Goal: Task Accomplishment & Management: Manage account settings

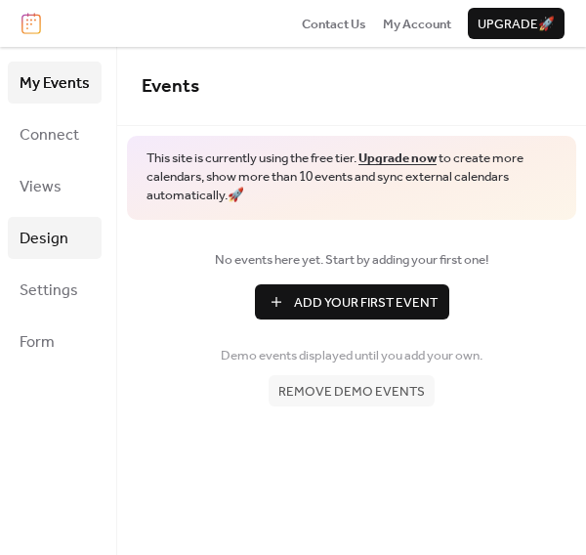
click at [53, 231] on span "Design" at bounding box center [44, 239] width 49 height 30
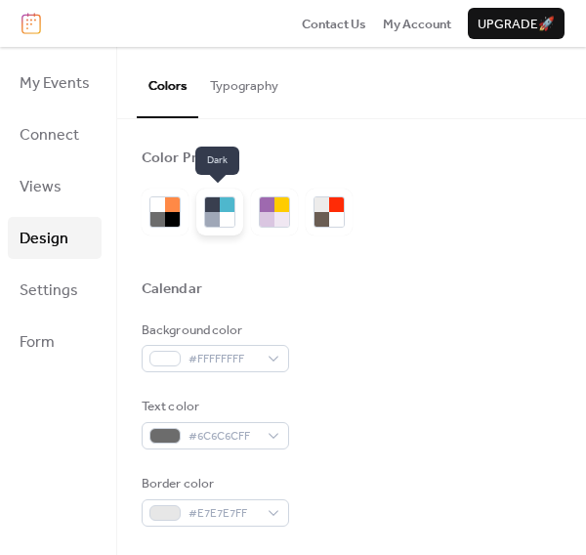
click at [228, 212] on div at bounding box center [227, 219] width 15 height 15
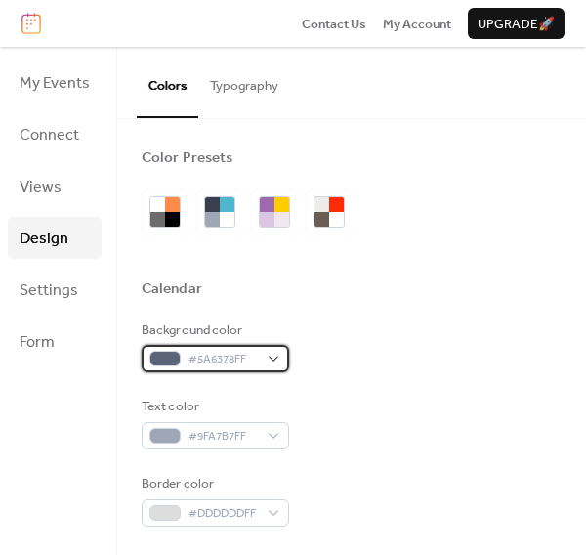
click at [272, 357] on div "#5A6378FF" at bounding box center [215, 358] width 147 height 27
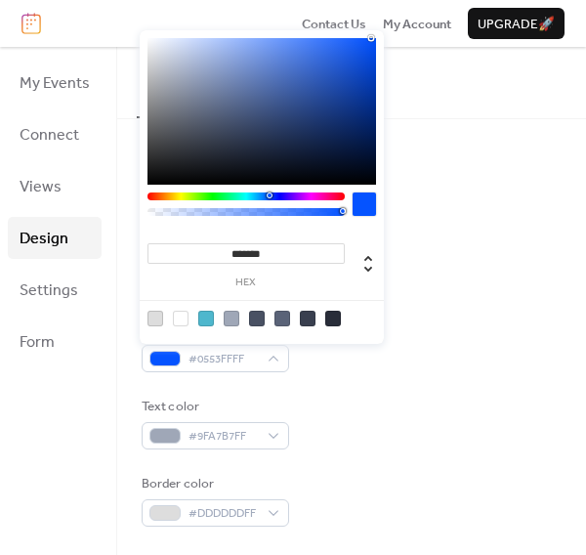
drag, startPoint x: 295, startPoint y: 143, endPoint x: 371, endPoint y: 37, distance: 130.1
click at [371, 38] on div at bounding box center [261, 111] width 229 height 146
type input "*******"
click at [278, 195] on div at bounding box center [245, 196] width 197 height 8
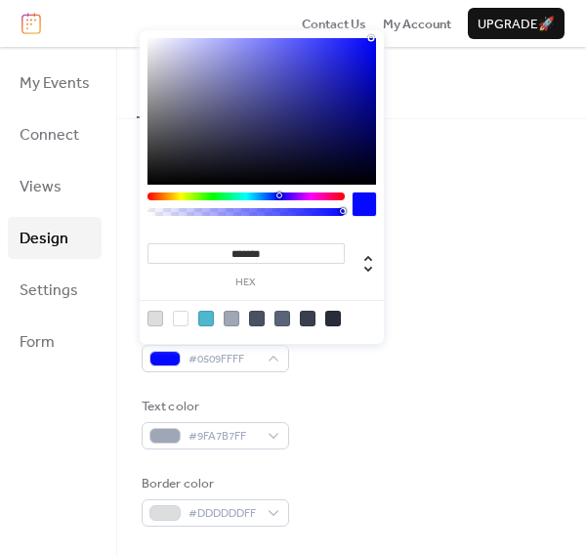
click at [317, 445] on div "Text color #9FA7B7FF" at bounding box center [352, 423] width 420 height 53
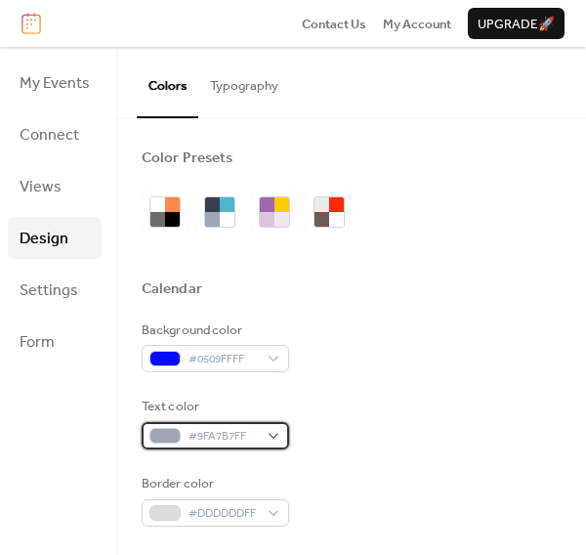
click at [166, 435] on div at bounding box center [164, 436] width 31 height 16
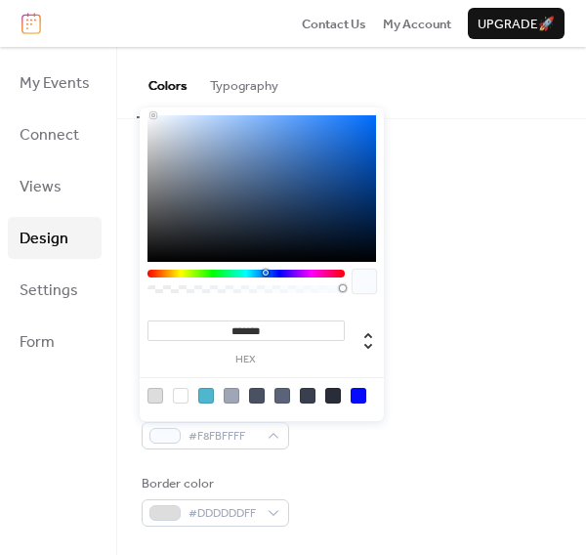
type input "*******"
drag, startPoint x: 167, startPoint y: 132, endPoint x: 119, endPoint y: 59, distance: 87.5
click at [119, 59] on body "Contact Us My Account Upgrade 🚀 My Events Connect Views Design Settings Form De…" at bounding box center [293, 277] width 586 height 555
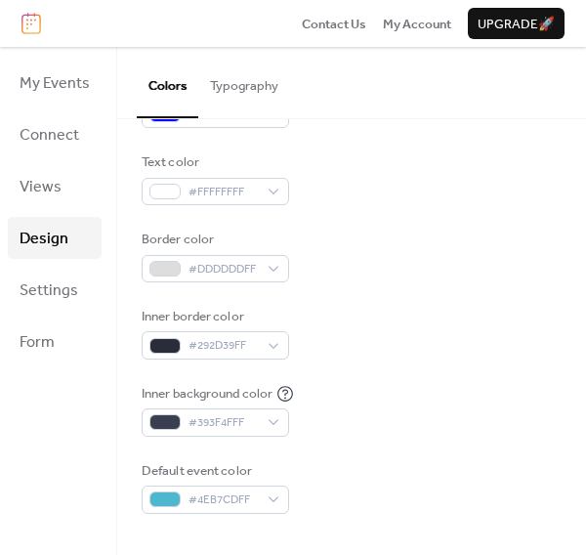
scroll to position [325, 0]
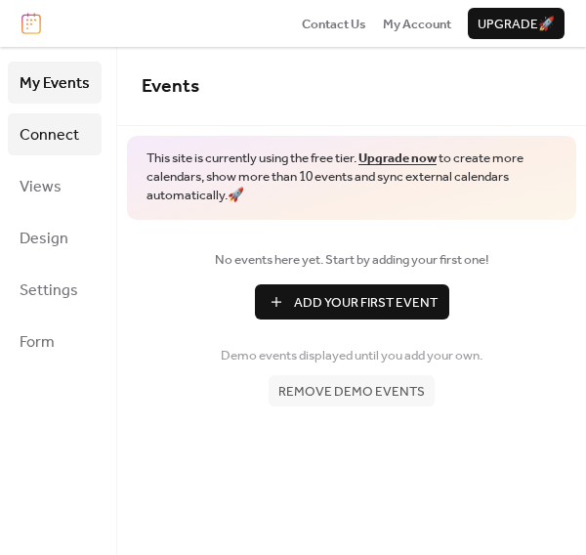
click at [61, 123] on span "Connect" at bounding box center [50, 135] width 60 height 30
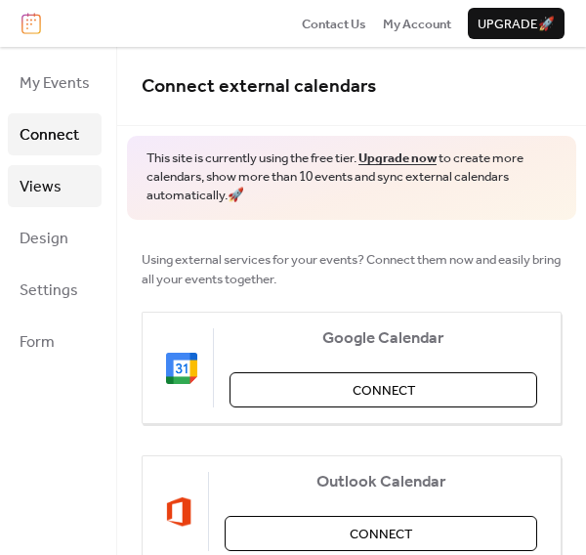
click at [51, 180] on span "Views" at bounding box center [41, 187] width 42 height 30
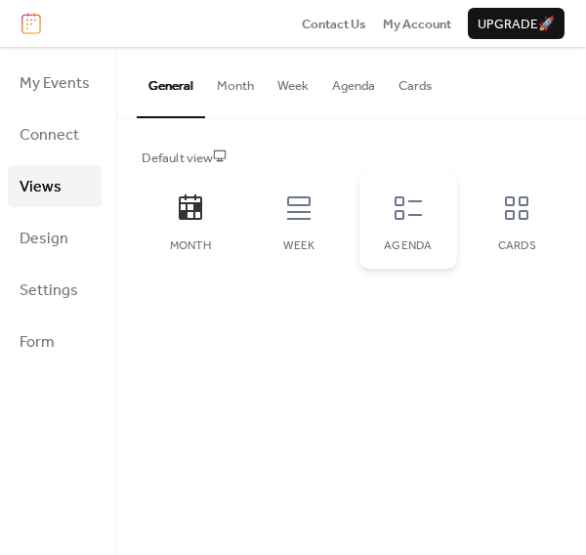
click at [405, 216] on icon at bounding box center [408, 207] width 31 height 31
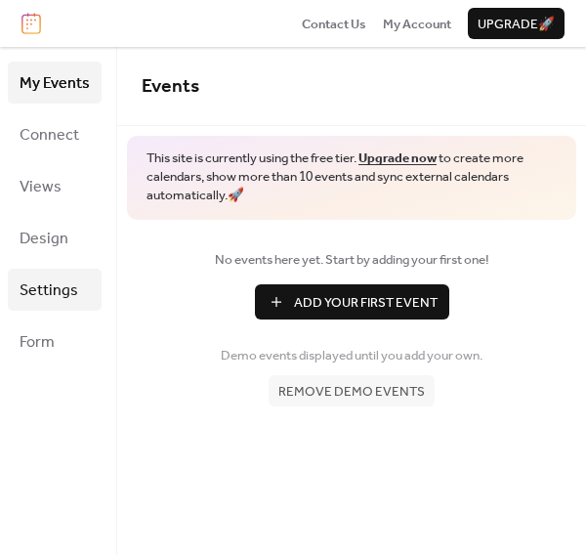
click at [52, 284] on span "Settings" at bounding box center [49, 290] width 59 height 30
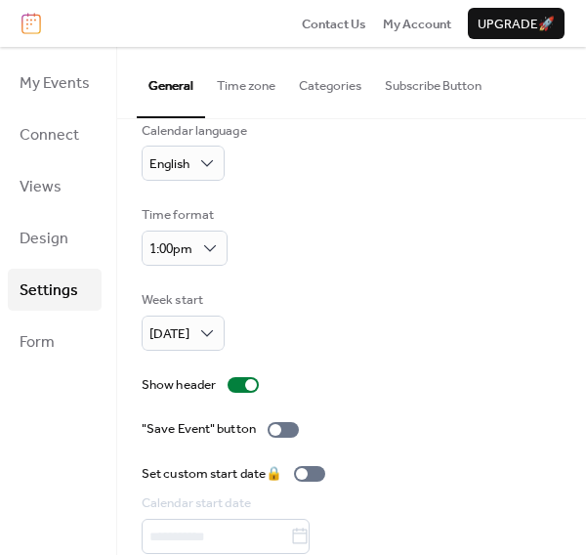
scroll to position [184, 0]
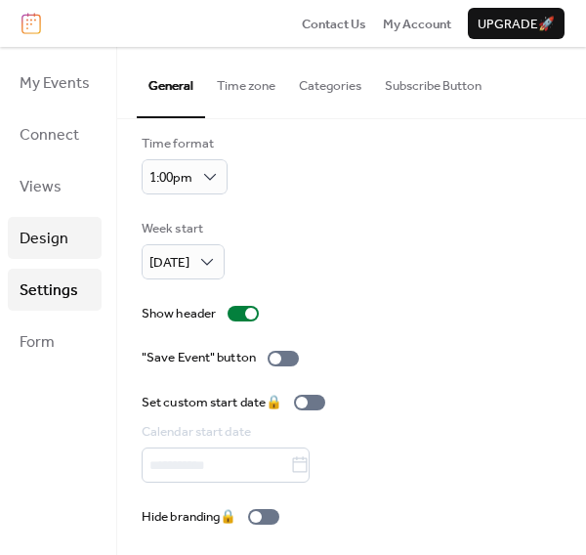
click at [36, 234] on span "Design" at bounding box center [44, 239] width 49 height 30
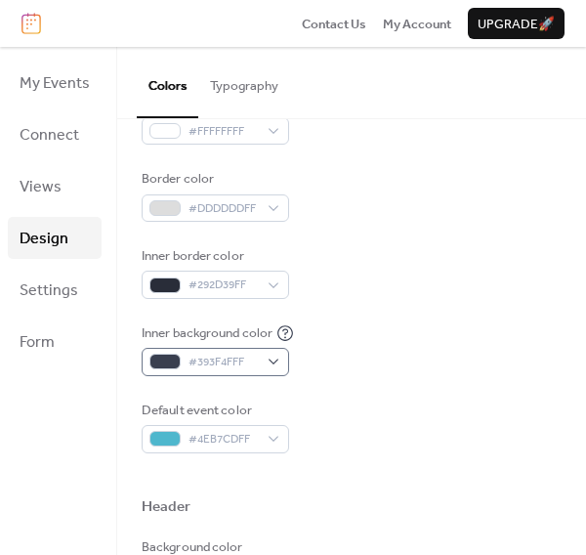
scroll to position [325, 0]
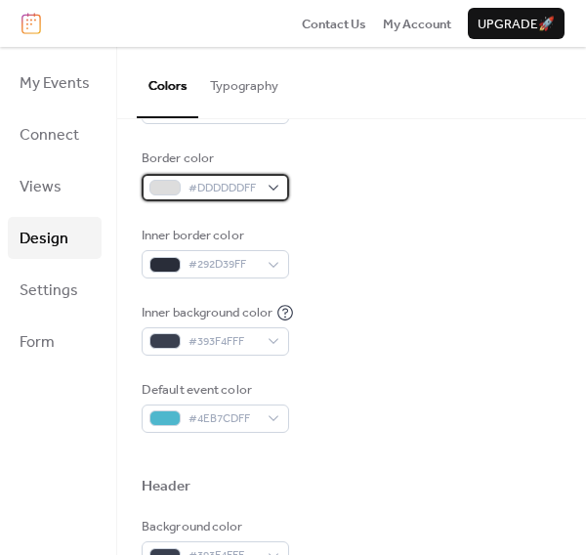
click at [167, 182] on div at bounding box center [164, 188] width 31 height 16
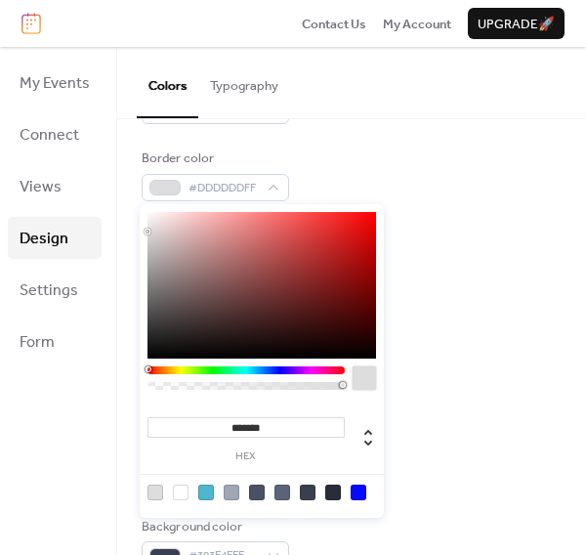
type input "*******"
drag, startPoint x: 141, startPoint y: 206, endPoint x: 123, endPoint y: 199, distance: 18.9
click at [123, 199] on body "Contact Us My Account Upgrade 🚀 My Events Connect Views Design Settings Form De…" at bounding box center [293, 277] width 586 height 555
click at [454, 183] on div "Border color #FFFFFFFF" at bounding box center [352, 174] width 420 height 53
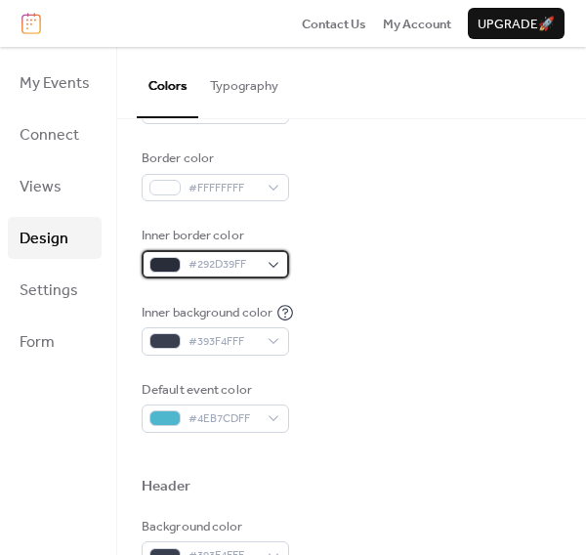
click at [259, 263] on div "#292D39FF" at bounding box center [215, 263] width 147 height 27
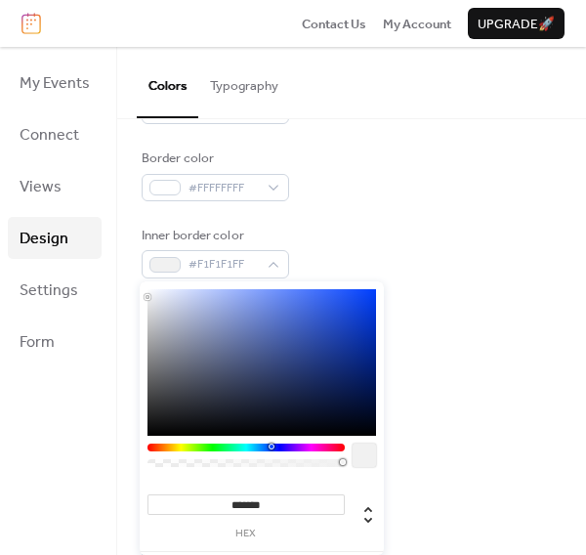
drag, startPoint x: 146, startPoint y: 302, endPoint x: 126, endPoint y: 293, distance: 21.4
click at [123, 294] on body "Contact Us My Account Upgrade 🚀 My Events Connect Views Design Settings Form De…" at bounding box center [293, 277] width 586 height 555
type input "*******"
click at [496, 222] on div "Background color #0509FFFF Text color #FFFFFFFF Border color #FFFFFFFF Inner bo…" at bounding box center [352, 214] width 420 height 438
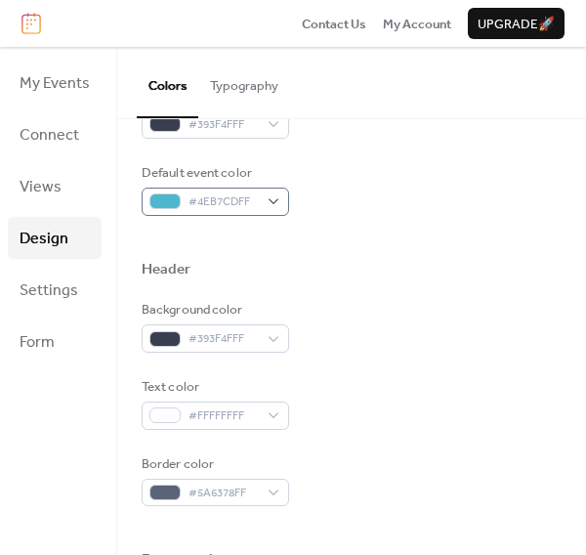
scroll to position [434, 0]
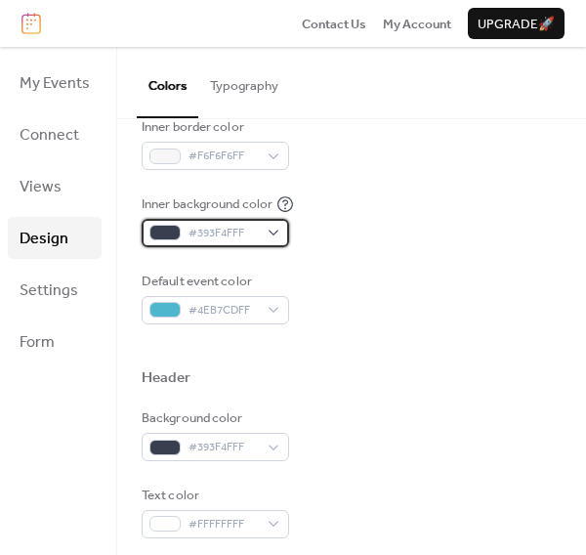
click at [176, 228] on div at bounding box center [164, 233] width 31 height 16
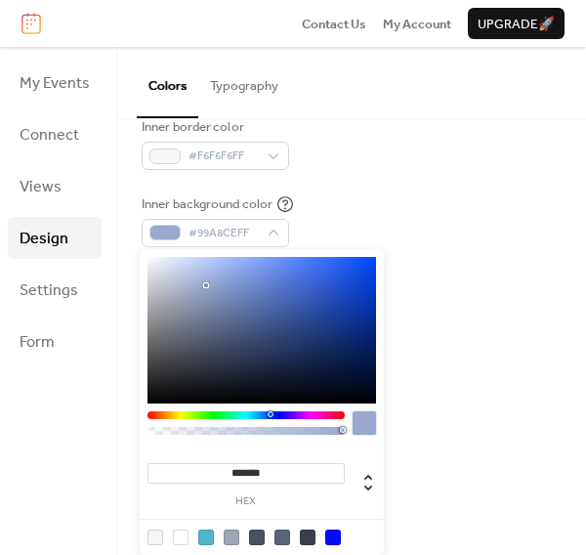
type input "*******"
drag, startPoint x: 206, startPoint y: 285, endPoint x: 119, endPoint y: 230, distance: 103.2
click at [119, 230] on body "Contact Us My Account Upgrade 🚀 My Events Connect Views Design Settings Form De…" at bounding box center [293, 277] width 586 height 555
drag, startPoint x: 460, startPoint y: 196, endPoint x: 463, endPoint y: 217, distance: 20.7
click at [462, 196] on div "Inner background color #FFFFFFFF" at bounding box center [352, 220] width 420 height 53
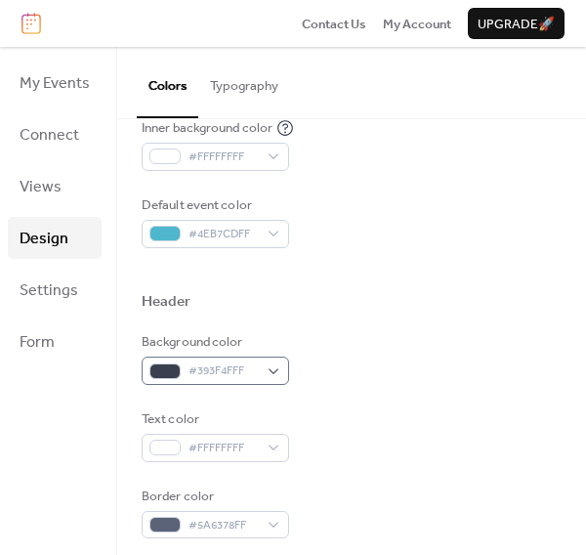
scroll to position [542, 0]
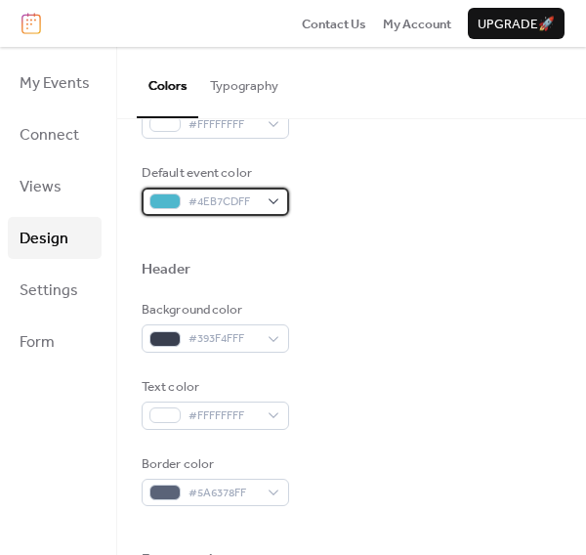
click at [170, 199] on div at bounding box center [164, 201] width 31 height 16
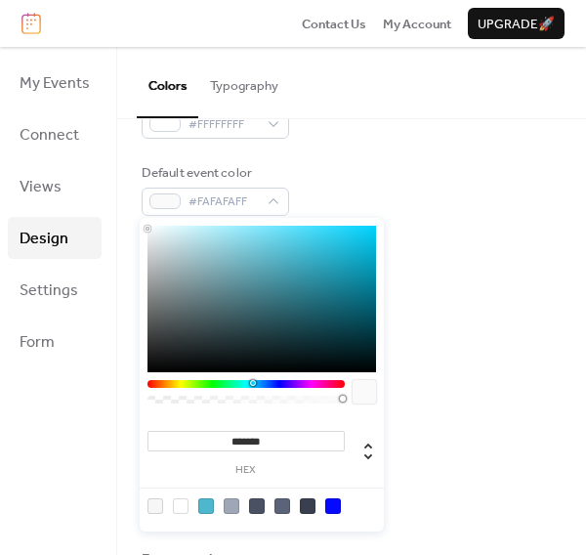
type input "*******"
drag, startPoint x: 202, startPoint y: 257, endPoint x: 126, endPoint y: 213, distance: 87.9
click at [126, 213] on body "Contact Us My Account Upgrade 🚀 My Events Connect Views Design Settings Form De…" at bounding box center [293, 277] width 586 height 555
click at [441, 198] on div "Default event color #FFFFFFFF" at bounding box center [352, 189] width 420 height 53
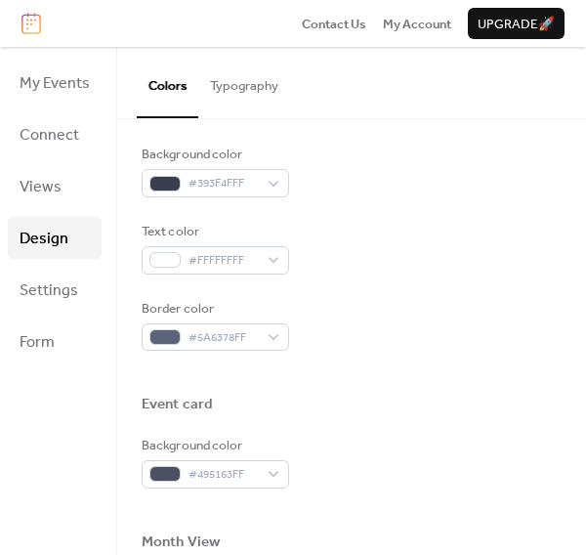
scroll to position [650, 0]
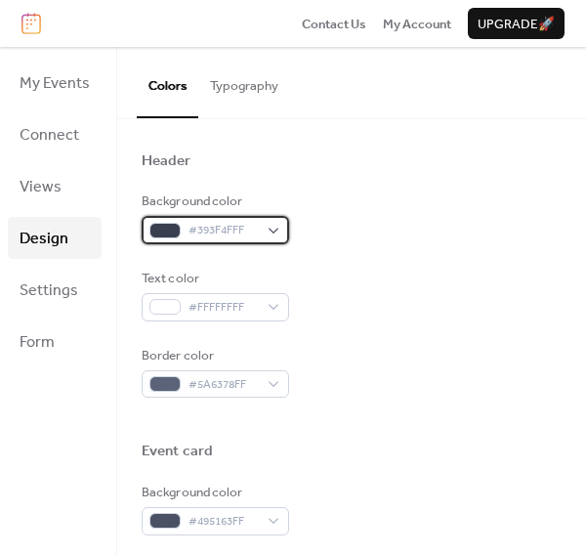
click at [222, 228] on span "#393F4FFF" at bounding box center [222, 231] width 69 height 20
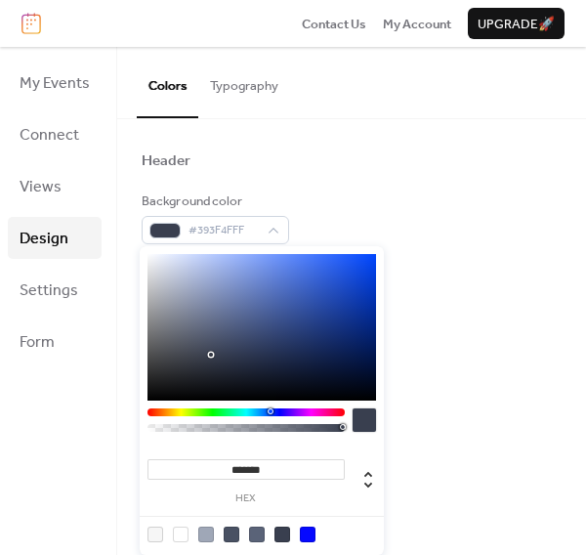
type input "*******"
drag, startPoint x: 226, startPoint y: 272, endPoint x: 69, endPoint y: 238, distance: 159.8
click at [69, 238] on body "Contact Us My Account Upgrade 🚀 My Events Connect Views Design Settings Form De…" at bounding box center [293, 277] width 586 height 555
click at [369, 139] on div at bounding box center [352, 129] width 420 height 44
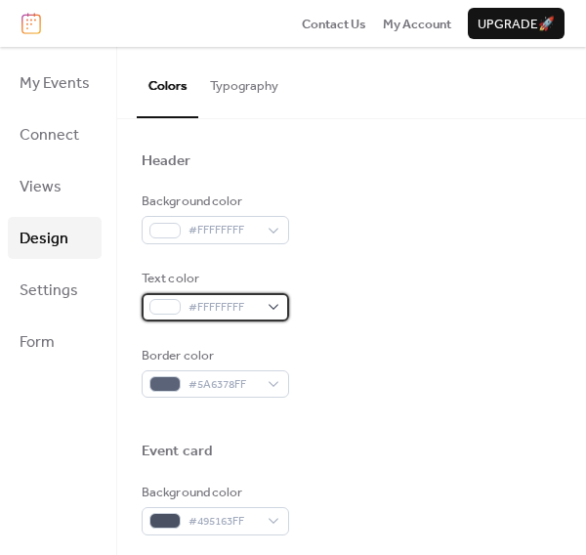
click at [214, 302] on span "#FFFFFFFF" at bounding box center [222, 308] width 69 height 20
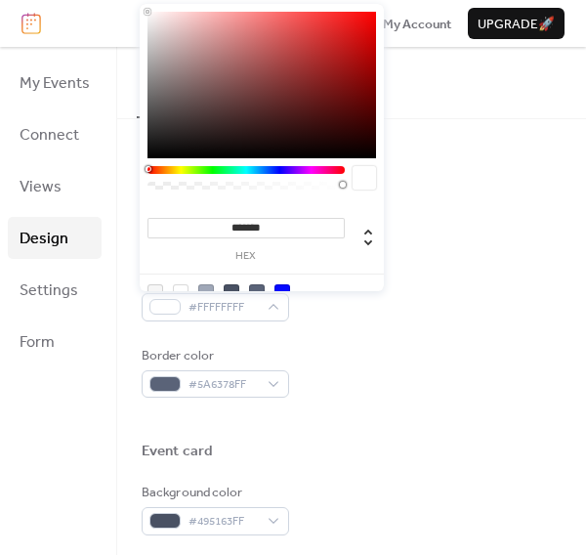
click at [281, 285] on div at bounding box center [282, 292] width 16 height 16
type input "*******"
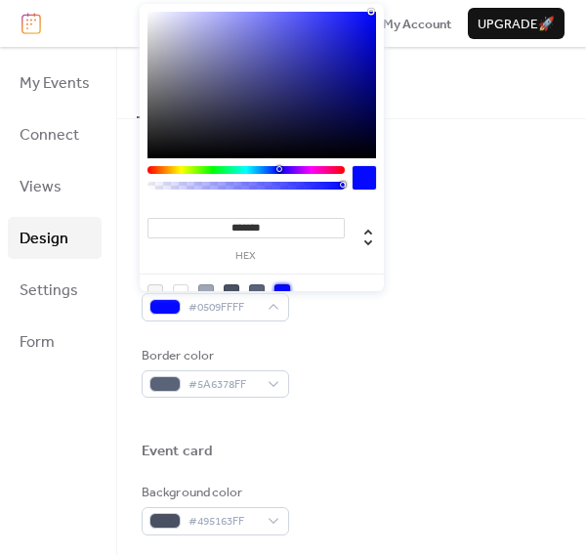
click at [357, 330] on div "Background color #FFFFFFFF Text color #0509FFFF Border color #5A6378FF" at bounding box center [352, 294] width 420 height 206
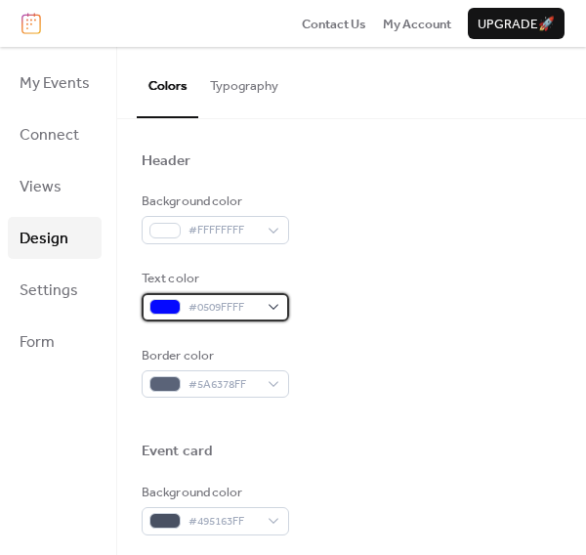
click at [272, 306] on div "#0509FFFF" at bounding box center [215, 306] width 147 height 27
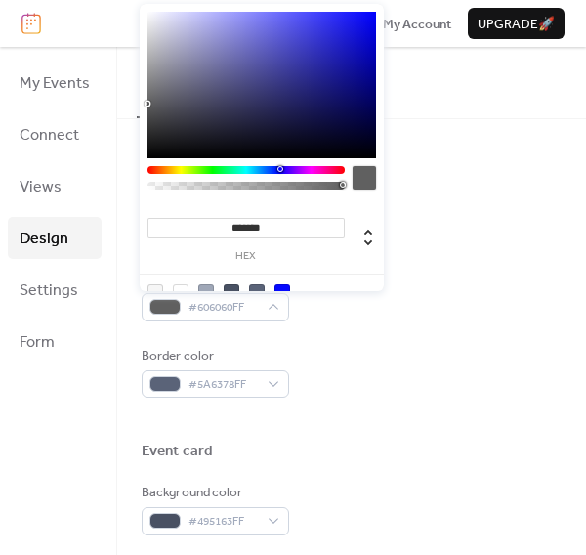
type input "*******"
drag, startPoint x: 174, startPoint y: 62, endPoint x: 139, endPoint y: 165, distance: 109.3
click at [140, 165] on div "******* hex" at bounding box center [262, 161] width 244 height 314
click at [424, 336] on div "Background color #FFFFFFFF Text color #000000FF Border color #5A6378FF" at bounding box center [352, 294] width 420 height 206
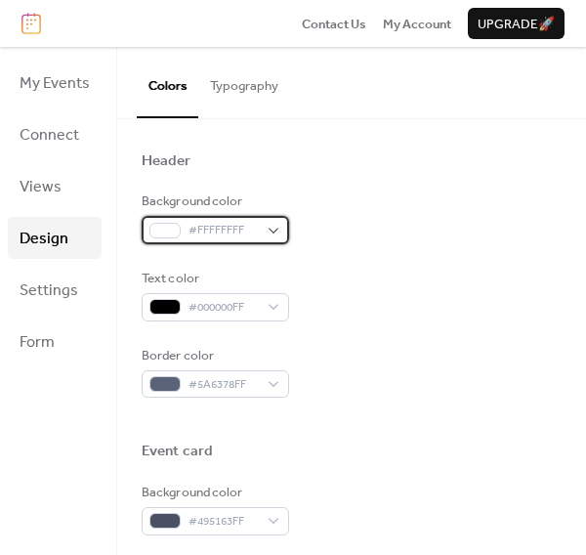
click at [275, 220] on div "#FFFFFFFF" at bounding box center [215, 229] width 147 height 27
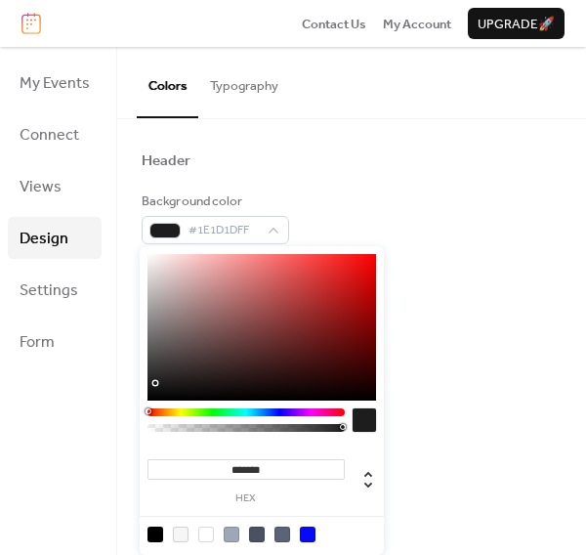
type input "*******"
drag, startPoint x: 233, startPoint y: 303, endPoint x: 144, endPoint y: 398, distance: 131.3
click at [144, 398] on div "******* hex" at bounding box center [262, 403] width 244 height 314
click at [360, 106] on div "Colors Typography" at bounding box center [351, 82] width 469 height 71
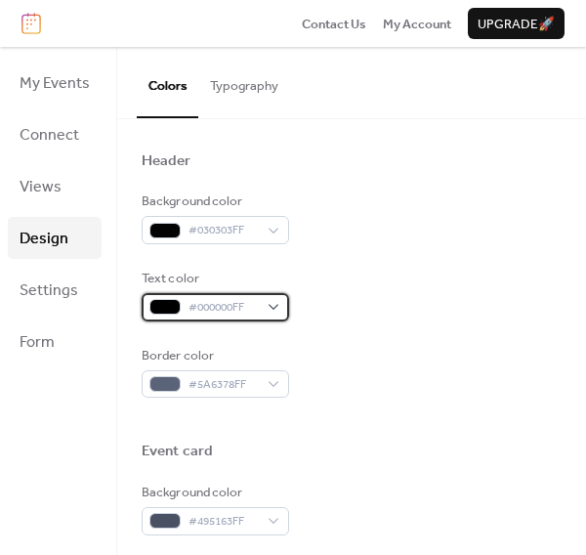
click at [271, 299] on div "#000000FF" at bounding box center [215, 306] width 147 height 27
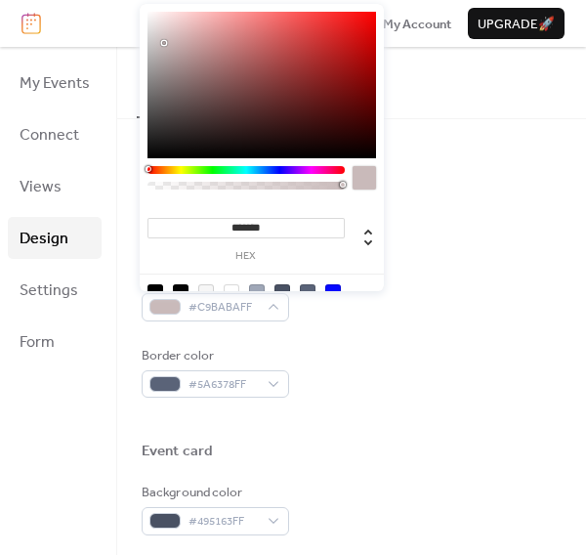
type input "*******"
drag, startPoint x: 169, startPoint y: 45, endPoint x: 147, endPoint y: 5, distance: 45.4
click at [147, 5] on div "******* hex" at bounding box center [262, 161] width 244 height 314
drag, startPoint x: 496, startPoint y: 200, endPoint x: 506, endPoint y: 236, distance: 37.4
click at [496, 200] on div "Background color #030303FF" at bounding box center [352, 217] width 420 height 53
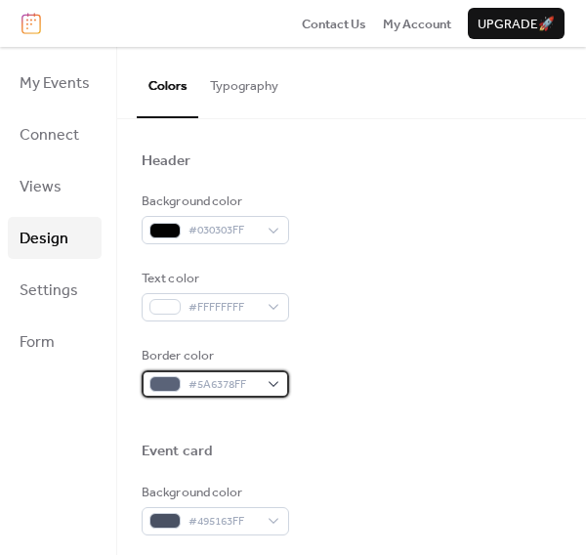
click at [223, 383] on span "#5A6378FF" at bounding box center [222, 385] width 69 height 20
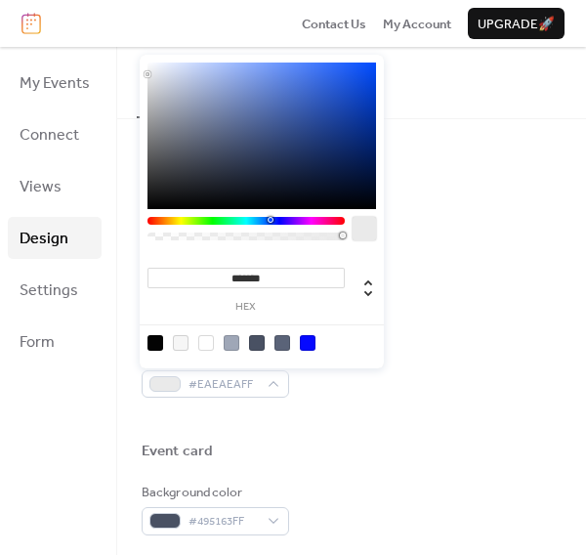
type input "*******"
drag, startPoint x: 200, startPoint y: 123, endPoint x: 100, endPoint y: 40, distance: 130.4
click at [100, 40] on body "Contact Us My Account Upgrade 🚀 My Events Connect Views Design Settings Form De…" at bounding box center [293, 277] width 586 height 555
click at [445, 236] on div "Background color #030303FF" at bounding box center [352, 217] width 420 height 53
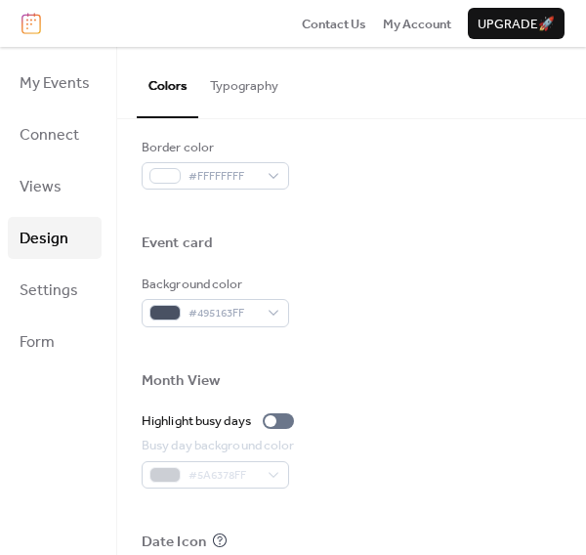
scroll to position [867, 0]
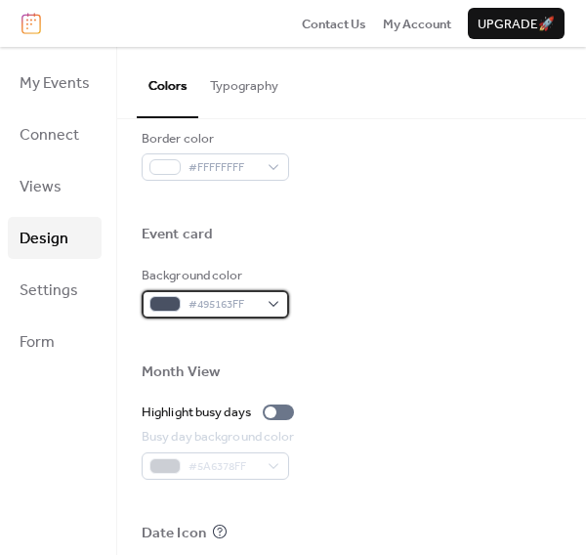
click at [276, 302] on div "#495163FF" at bounding box center [215, 303] width 147 height 27
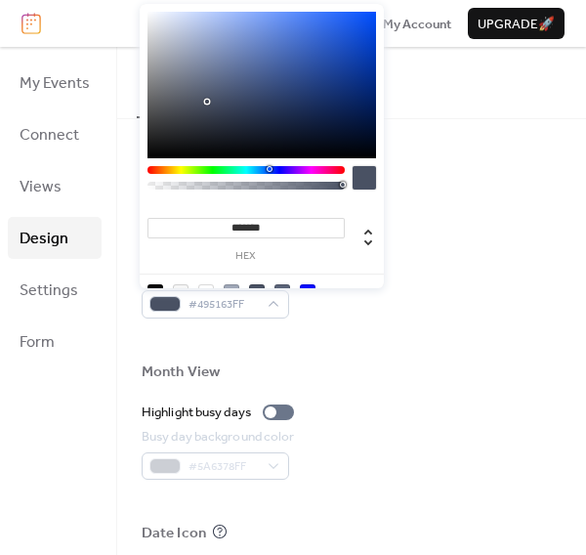
type input "*******"
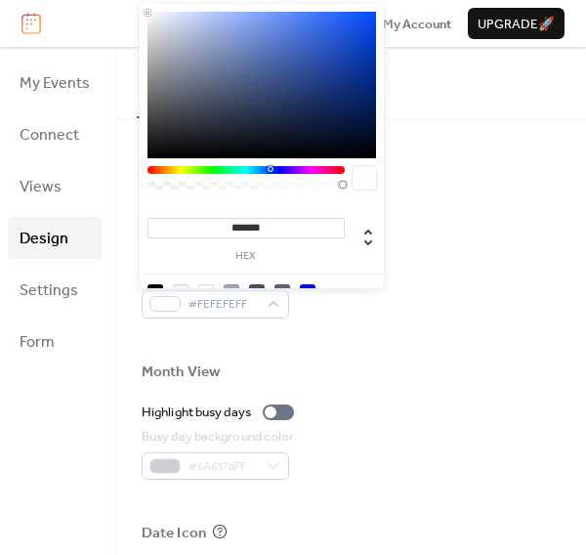
drag, startPoint x: 230, startPoint y: 84, endPoint x: 137, endPoint y: 14, distance: 116.4
click at [137, 13] on body "Contact Us My Account Upgrade 🚀 My Events Connect Views Design Settings Form De…" at bounding box center [293, 277] width 586 height 555
click at [443, 266] on div "Background color #FEFEFEFF" at bounding box center [352, 292] width 420 height 53
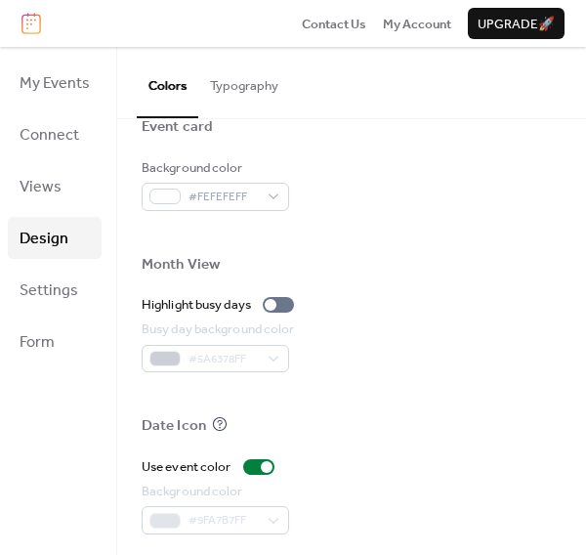
scroll to position [1058, 0]
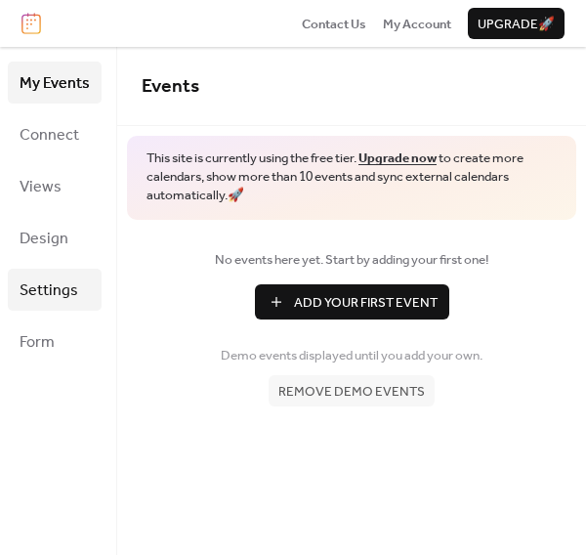
click at [42, 289] on span "Settings" at bounding box center [49, 290] width 59 height 30
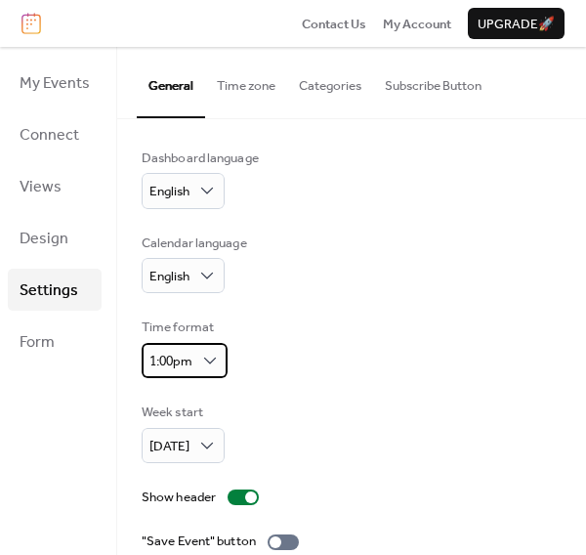
drag, startPoint x: 222, startPoint y: 355, endPoint x: 217, endPoint y: 374, distance: 19.2
click at [220, 355] on div "1:00pm" at bounding box center [185, 360] width 86 height 35
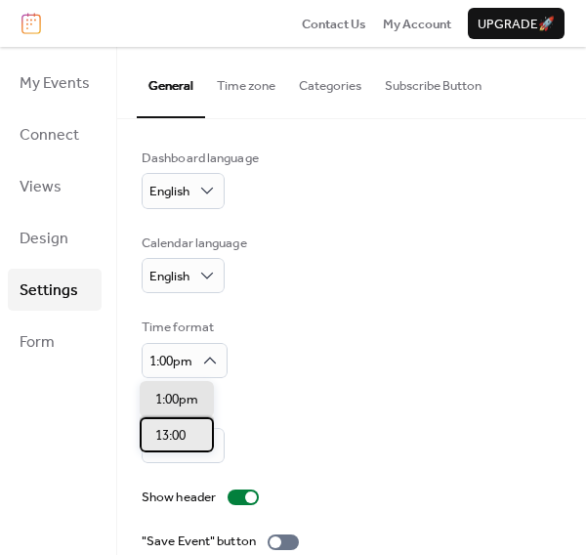
click at [190, 433] on div "13:00" at bounding box center [177, 434] width 74 height 35
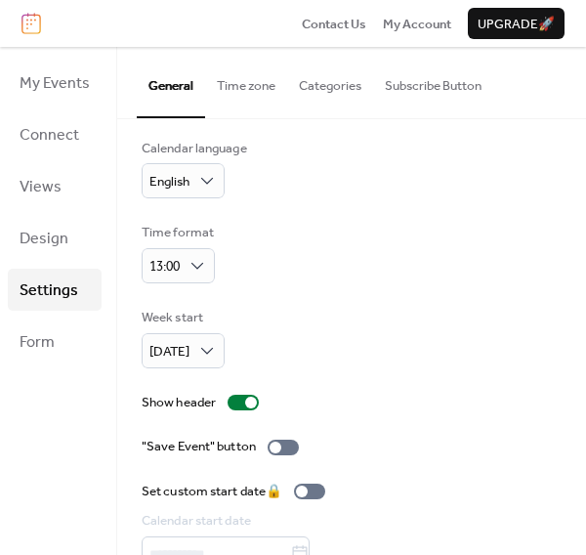
scroll to position [184, 0]
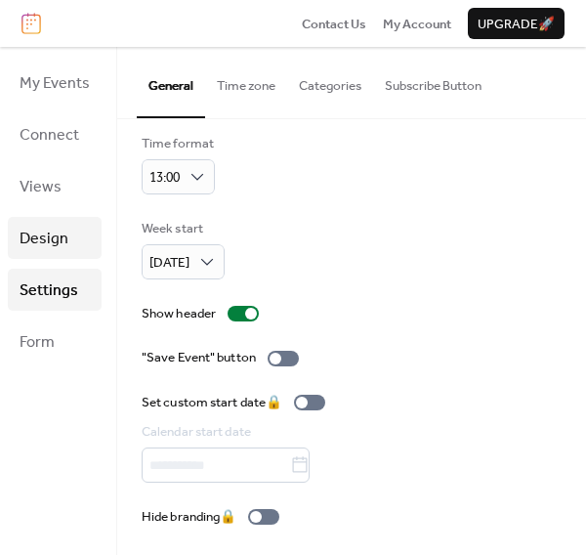
click at [48, 246] on span "Design" at bounding box center [44, 239] width 49 height 30
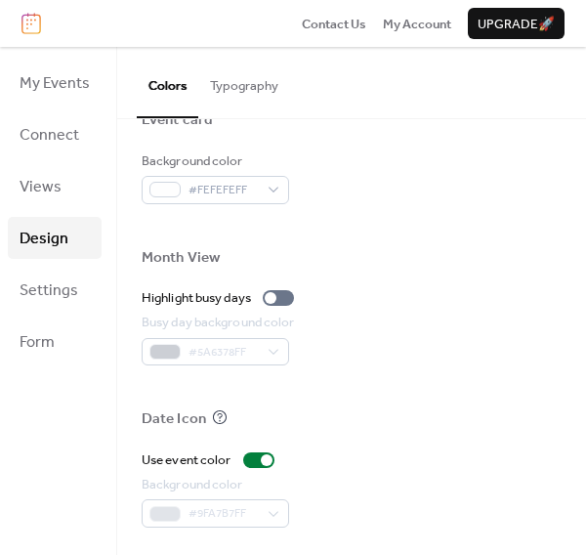
scroll to position [949, 0]
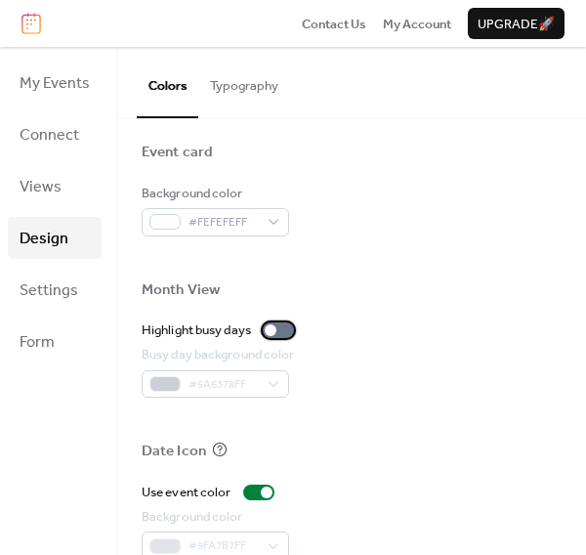
click at [287, 331] on div at bounding box center [278, 330] width 31 height 16
click at [346, 329] on div "Highlight busy days" at bounding box center [352, 330] width 420 height 20
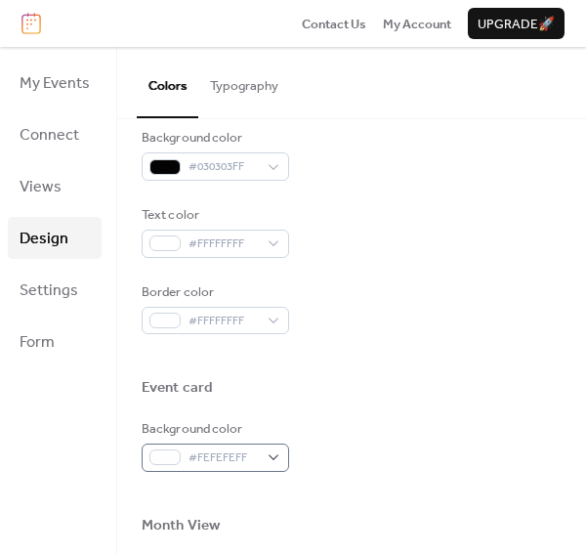
scroll to position [516, 0]
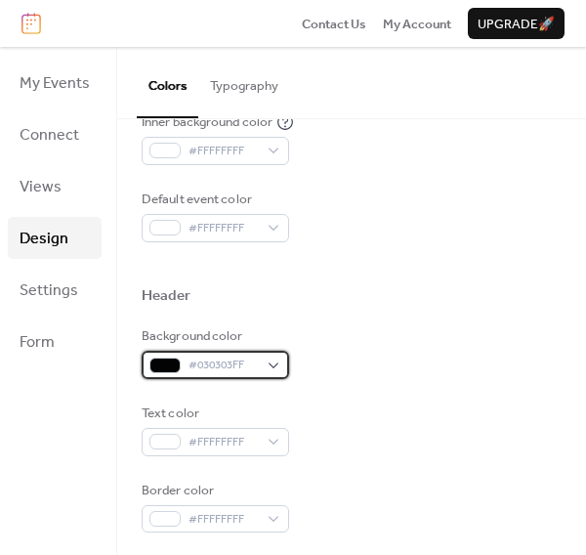
click at [161, 359] on div at bounding box center [164, 365] width 31 height 16
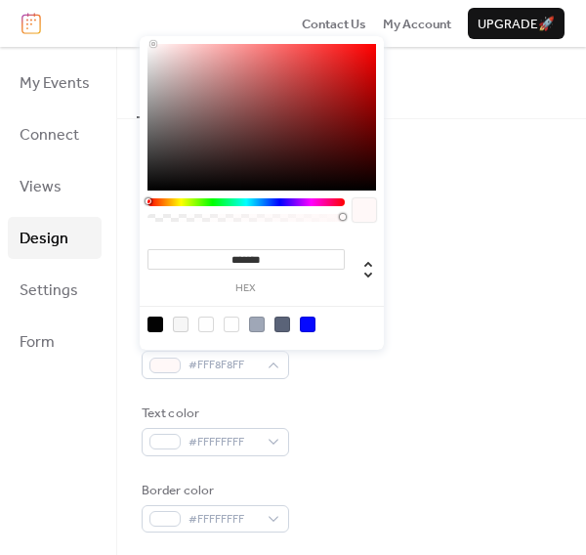
type input "*******"
drag, startPoint x: 153, startPoint y: 29, endPoint x: 143, endPoint y: 16, distance: 17.4
click at [143, 16] on body "Contact Us My Account Upgrade 🚀 My Events Connect Views Design Settings Form De…" at bounding box center [293, 277] width 586 height 555
click at [577, 324] on div "Color Presets Calendar Background color #0509FFFF Text color #FFFFFFFF Border c…" at bounding box center [351, 351] width 469 height 1496
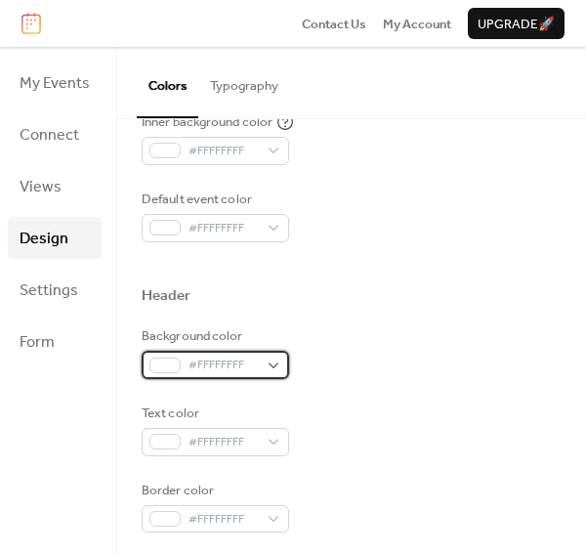
click at [228, 355] on span "#FFFFFFFF" at bounding box center [222, 365] width 69 height 20
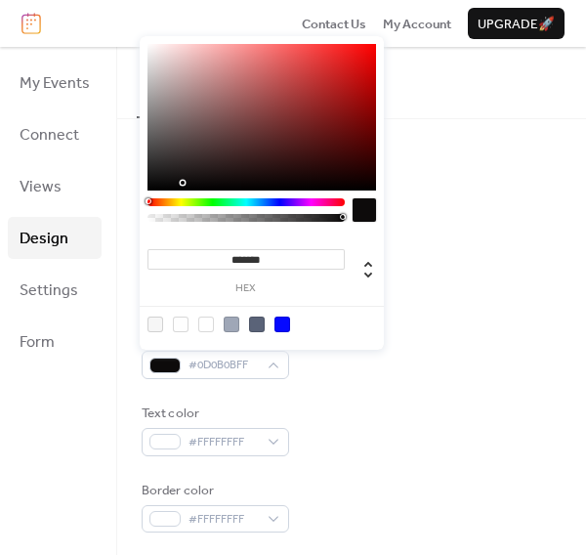
type input "*******"
drag, startPoint x: 207, startPoint y: 137, endPoint x: 140, endPoint y: 197, distance: 90.6
click at [140, 197] on div "******* hex" at bounding box center [262, 193] width 244 height 314
click at [466, 277] on div at bounding box center [352, 264] width 420 height 44
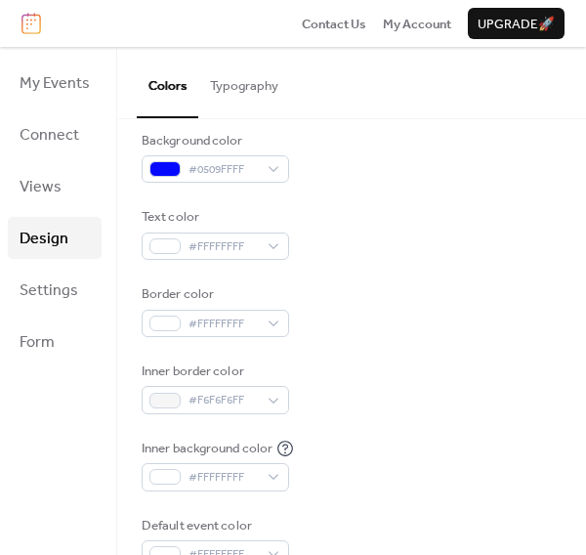
scroll to position [0, 0]
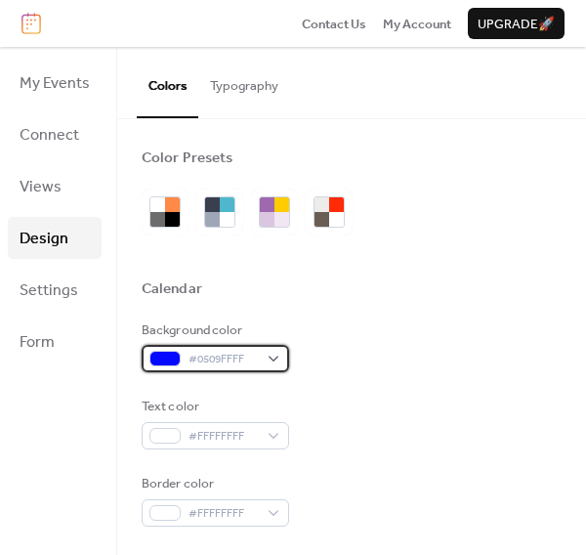
click at [267, 350] on div "#0509FFFF" at bounding box center [215, 358] width 147 height 27
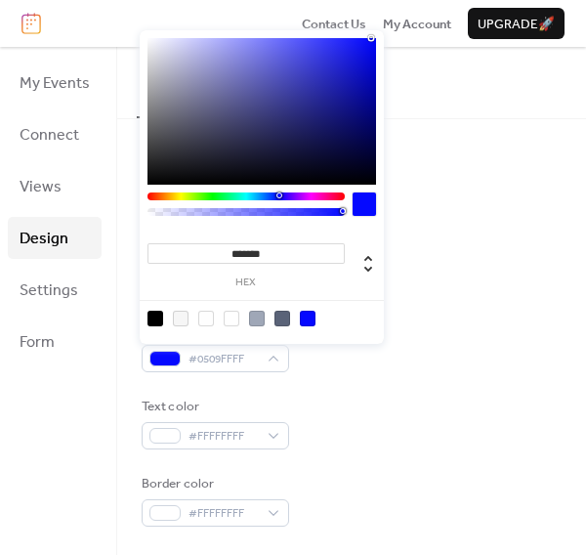
type input "*******"
drag, startPoint x: 230, startPoint y: 98, endPoint x: 7, endPoint y: -22, distance: 253.0
click at [7, 0] on html "Contact Us My Account Upgrade 🚀 My Events Connect Views Design Settings Form De…" at bounding box center [293, 277] width 586 height 555
click at [417, 273] on div at bounding box center [352, 257] width 420 height 44
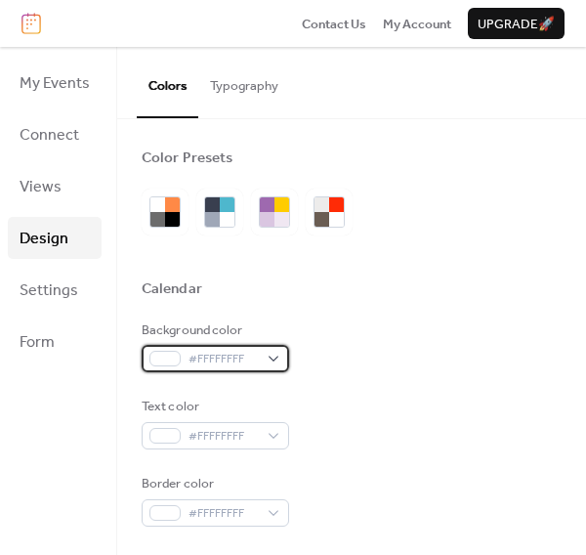
click at [262, 347] on div "#FFFFFFFF" at bounding box center [215, 358] width 147 height 27
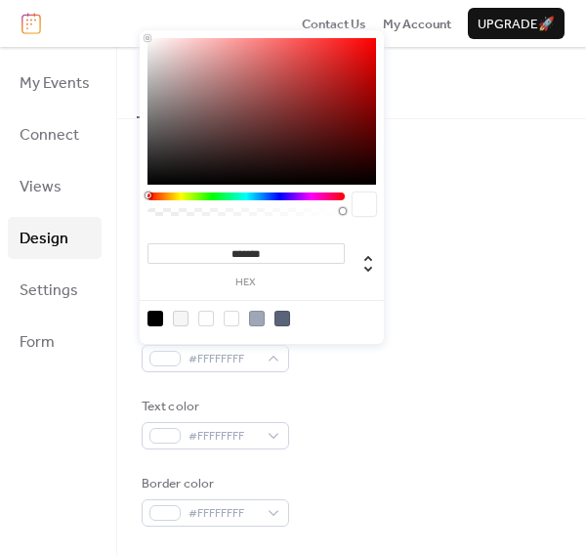
type input "*******"
click at [151, 73] on div at bounding box center [261, 111] width 229 height 146
click at [385, 275] on div at bounding box center [352, 257] width 420 height 44
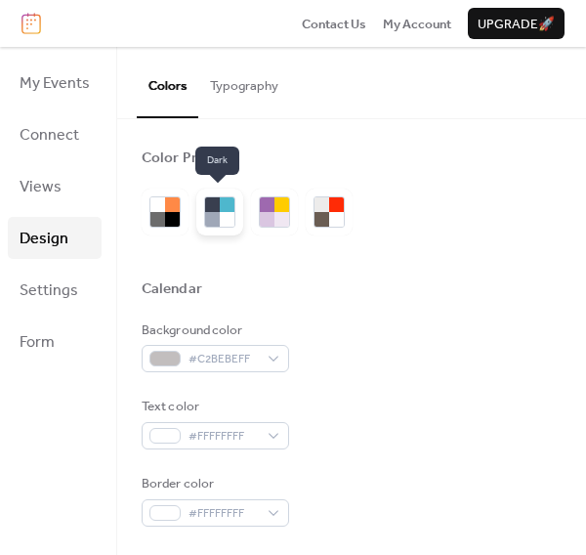
click at [226, 214] on div at bounding box center [227, 219] width 15 height 15
click at [274, 213] on div at bounding box center [281, 219] width 15 height 15
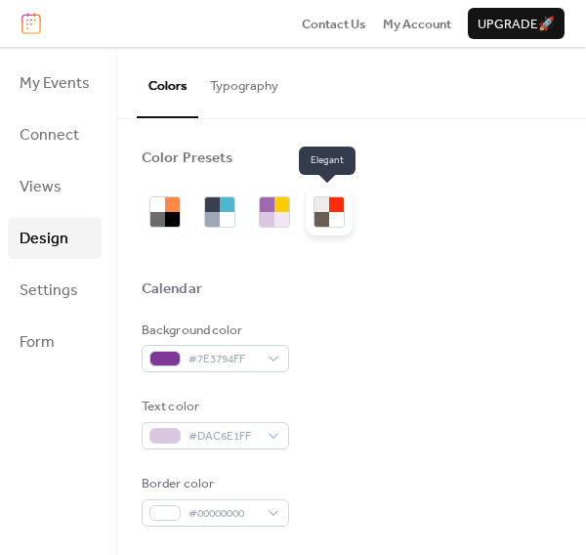
click at [335, 221] on div at bounding box center [336, 219] width 15 height 15
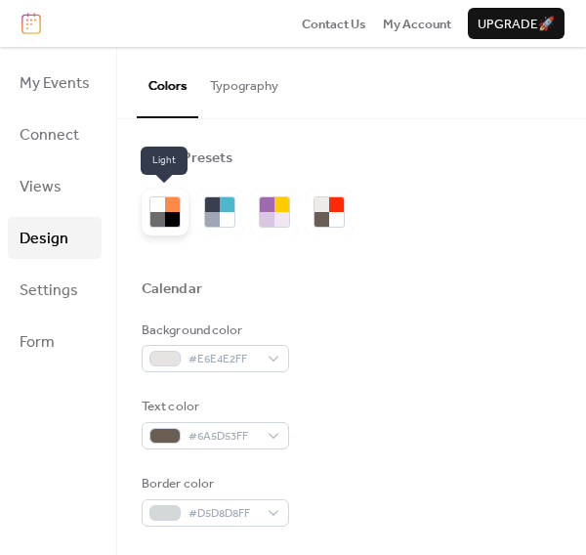
click at [165, 209] on div at bounding box center [172, 204] width 15 height 15
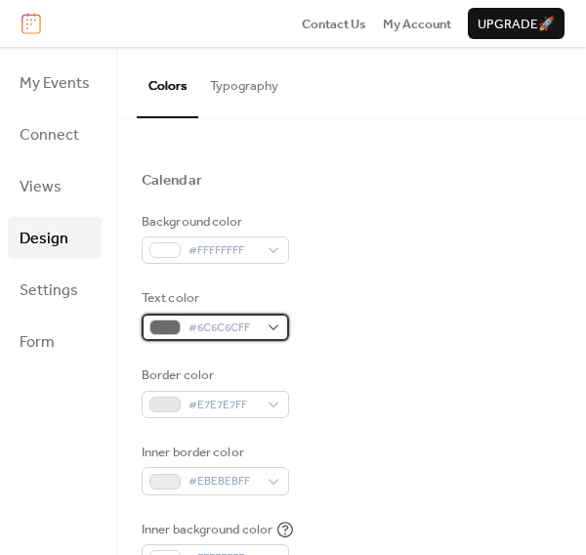
click at [173, 323] on div at bounding box center [164, 327] width 31 height 16
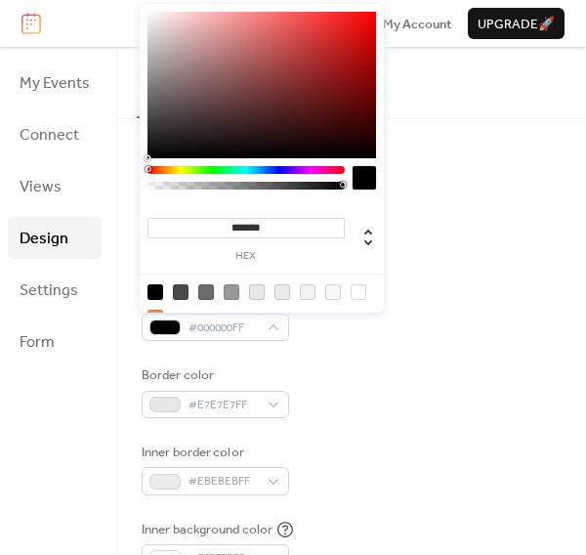
drag, startPoint x: 199, startPoint y: 129, endPoint x: 146, endPoint y: 163, distance: 63.7
click at [146, 163] on div "******* hex" at bounding box center [262, 173] width 244 height 339
click at [342, 108] on div at bounding box center [261, 85] width 229 height 146
click at [287, 169] on div at bounding box center [245, 170] width 197 height 8
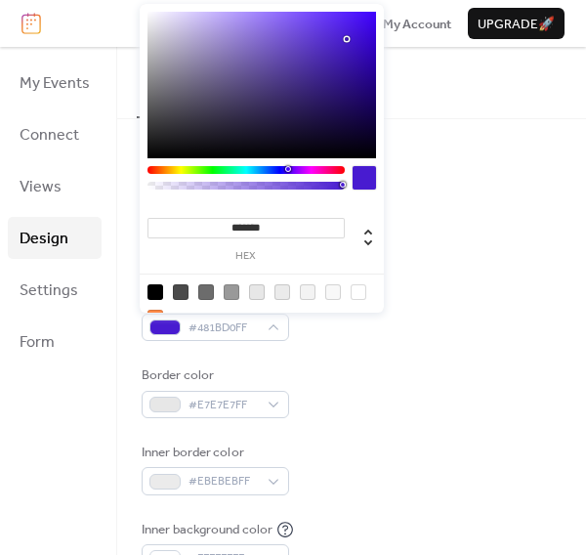
type input "*******"
drag, startPoint x: 338, startPoint y: 51, endPoint x: 385, endPoint y: -19, distance: 83.7
click at [385, 0] on html "Contact Us My Account Upgrade 🚀 My Events Connect Views Design Settings Form De…" at bounding box center [293, 277] width 586 height 555
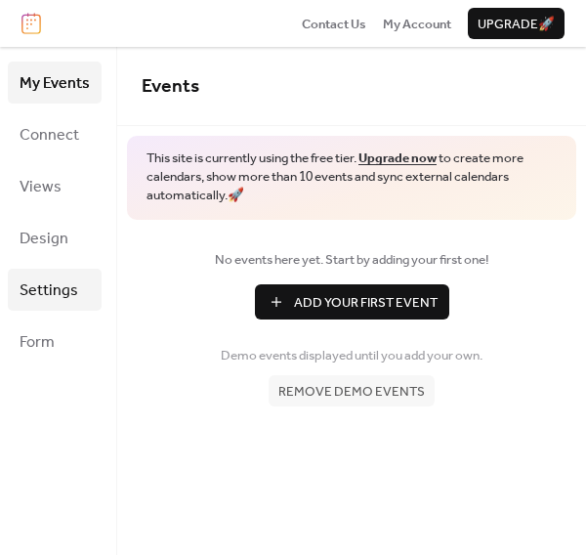
click at [22, 288] on span "Settings" at bounding box center [49, 290] width 59 height 30
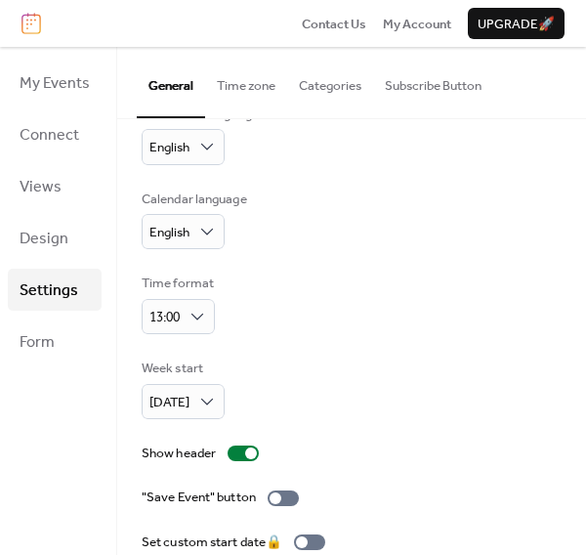
scroll to position [108, 0]
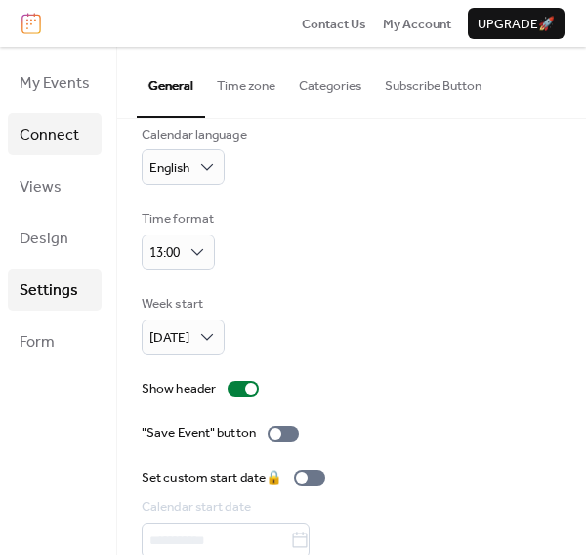
click at [66, 146] on span "Connect" at bounding box center [50, 135] width 60 height 30
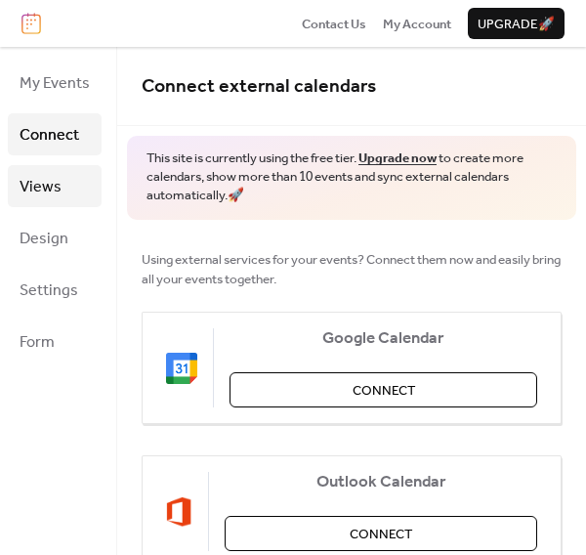
click at [60, 188] on link "Views" at bounding box center [55, 186] width 94 height 42
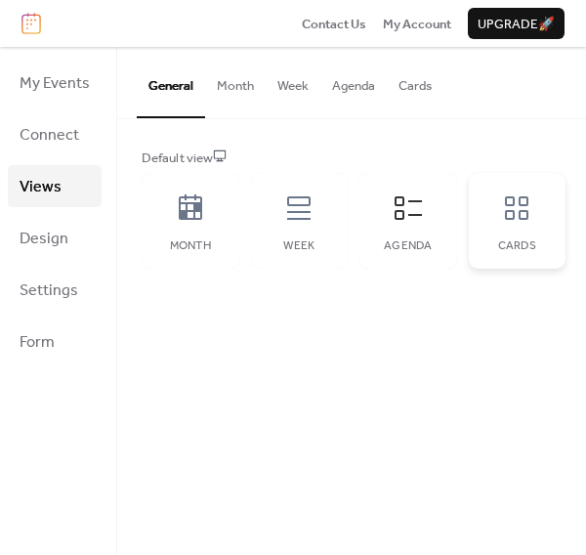
click at [516, 204] on icon at bounding box center [516, 207] width 31 height 31
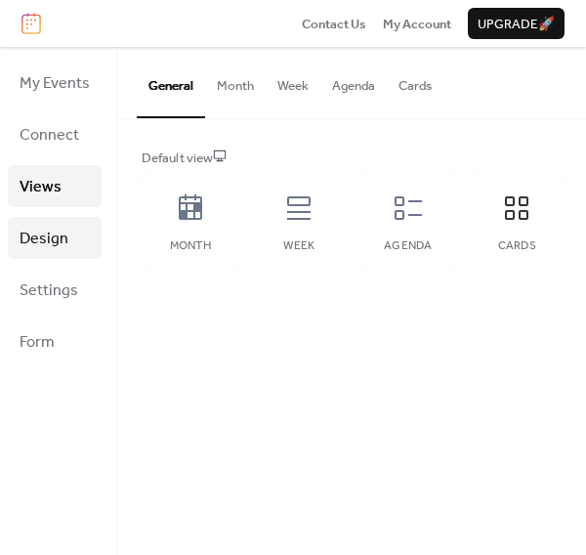
click at [69, 240] on link "Design" at bounding box center [55, 238] width 94 height 42
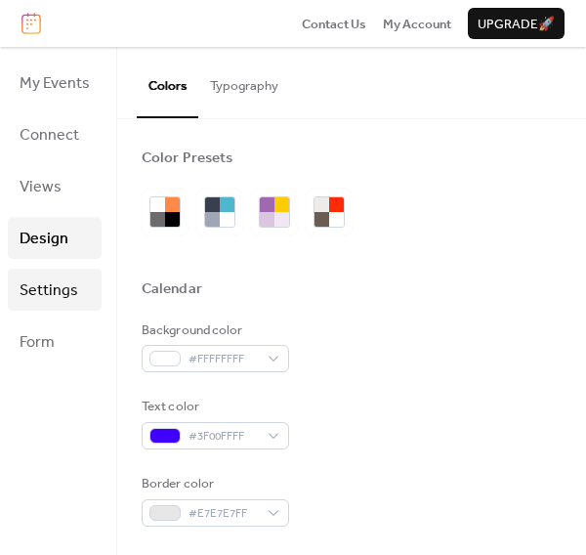
click at [69, 279] on span "Settings" at bounding box center [49, 290] width 59 height 30
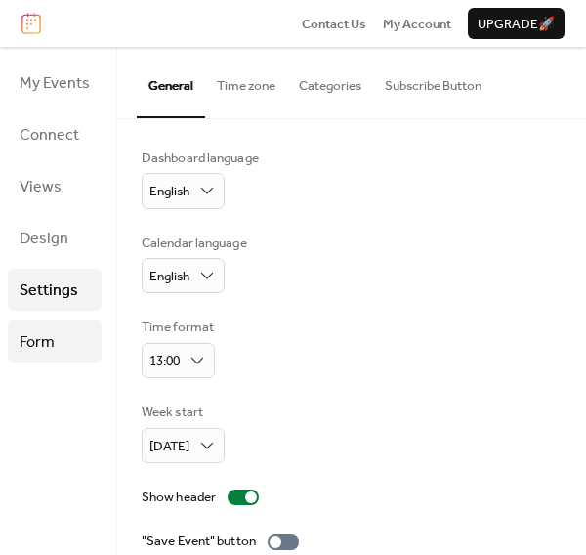
click at [56, 330] on link "Form" at bounding box center [55, 341] width 94 height 42
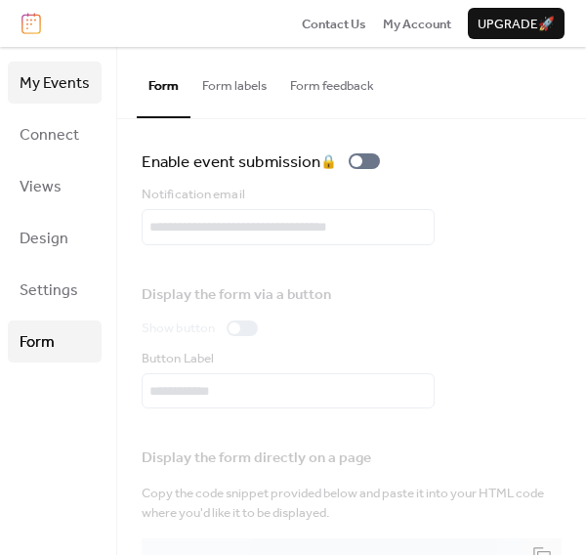
click at [59, 81] on span "My Events" at bounding box center [55, 83] width 70 height 30
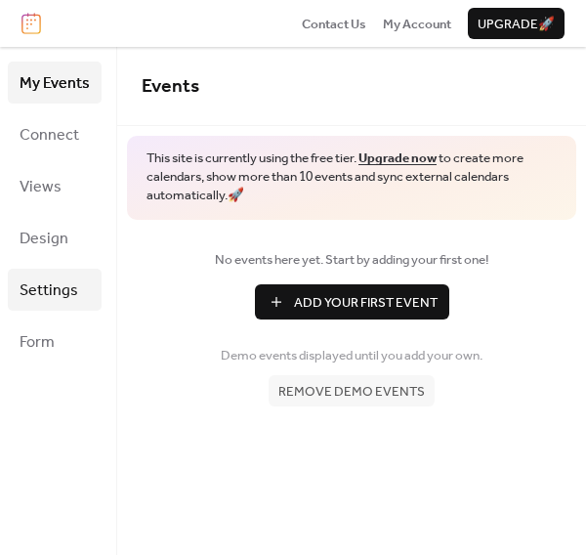
click at [60, 299] on span "Settings" at bounding box center [49, 290] width 59 height 30
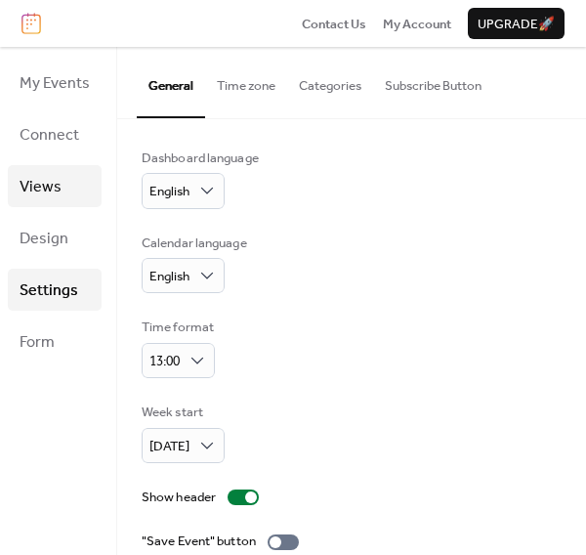
click at [50, 172] on span "Views" at bounding box center [41, 187] width 42 height 30
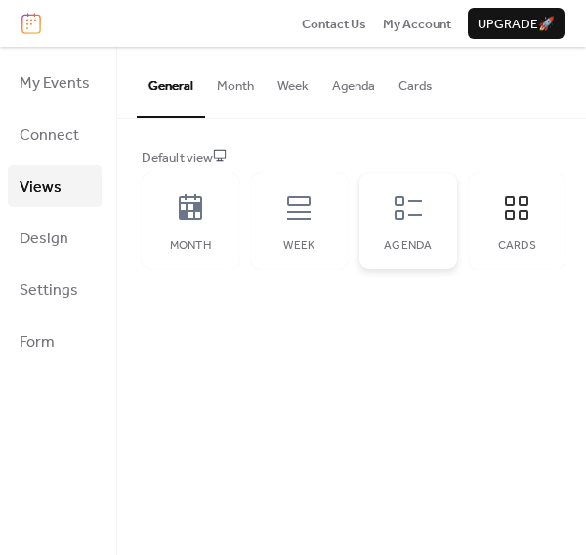
click at [417, 230] on div "Agenda" at bounding box center [408, 221] width 98 height 96
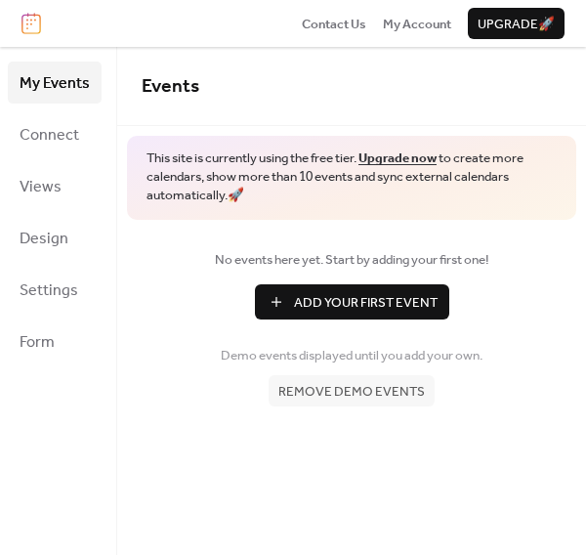
click at [317, 299] on span "Add Your First Event" at bounding box center [366, 303] width 144 height 20
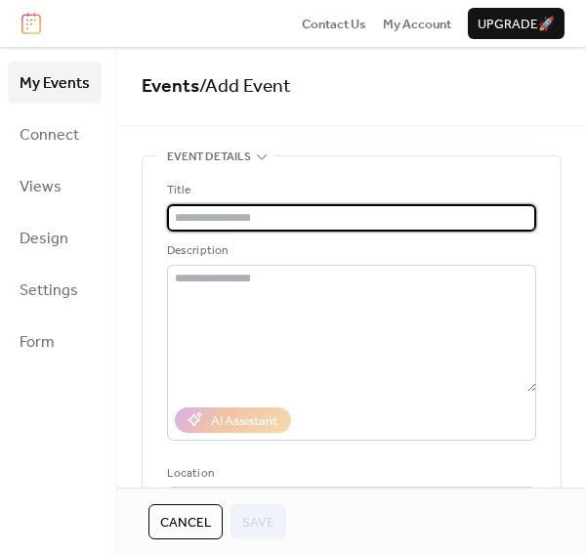
click at [201, 211] on input "text" at bounding box center [351, 217] width 369 height 27
click at [66, 291] on span "Settings" at bounding box center [49, 290] width 59 height 30
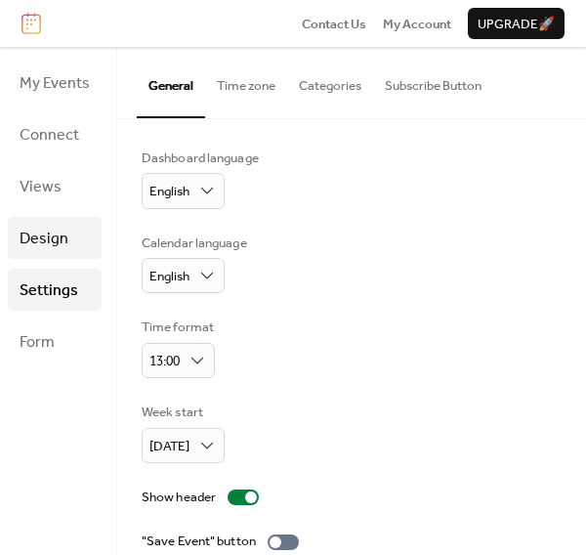
click at [78, 246] on link "Design" at bounding box center [55, 238] width 94 height 42
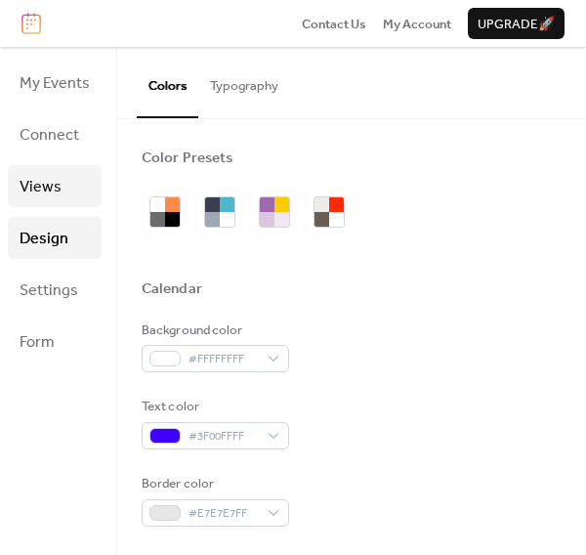
click at [56, 199] on span "Views" at bounding box center [41, 187] width 42 height 30
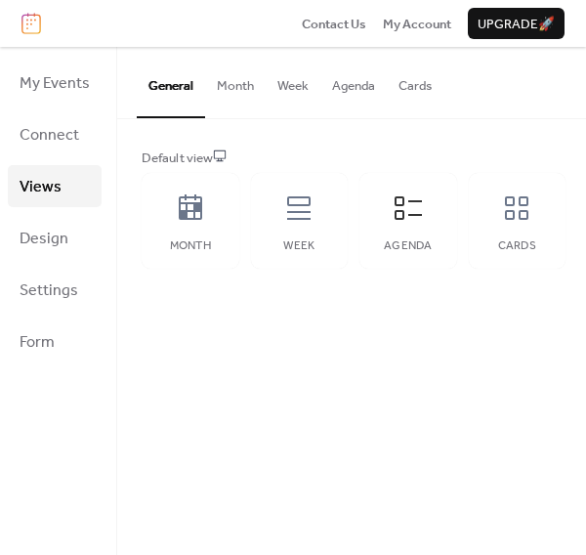
click at [58, 161] on ul "My Events Connect Views Design Settings Form" at bounding box center [55, 212] width 94 height 301
click at [63, 139] on span "Connect" at bounding box center [50, 135] width 60 height 30
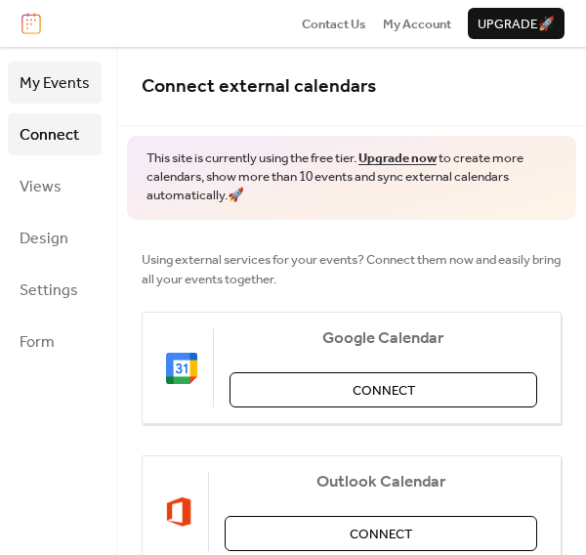
click at [70, 96] on span "My Events" at bounding box center [55, 83] width 70 height 30
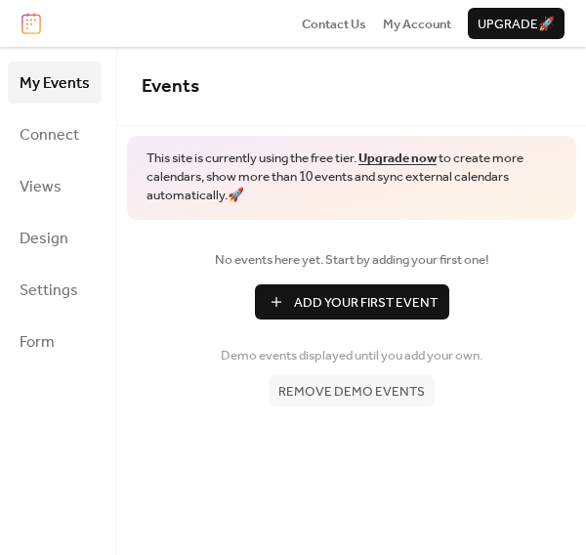
click at [332, 396] on span "Remove demo events" at bounding box center [351, 392] width 146 height 20
